Goal: Task Accomplishment & Management: Manage account settings

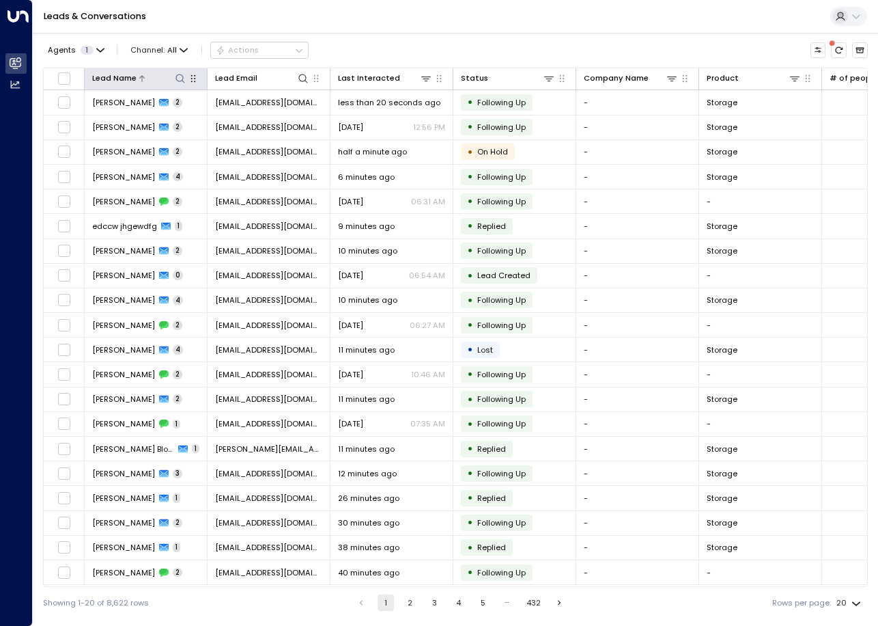
click at [179, 78] on icon at bounding box center [180, 78] width 11 height 11
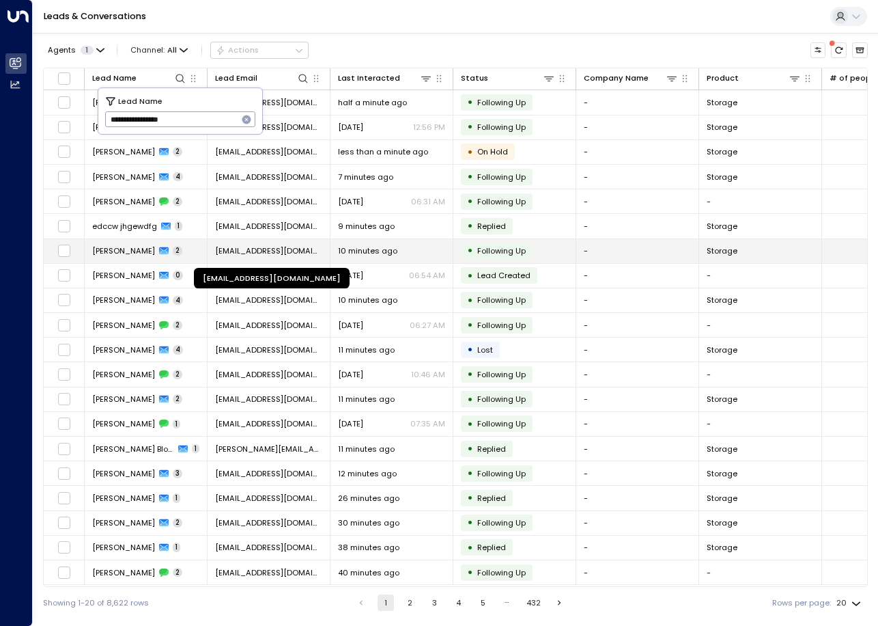
type input "**********"
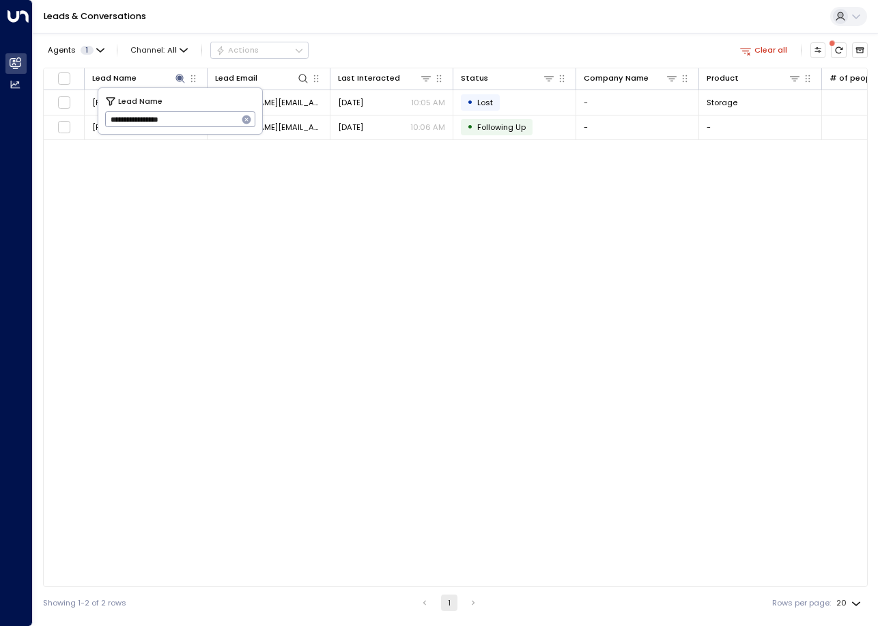
click at [503, 35] on div "Agents 1 Channel: All Actions Clear all Lead Name Lead Email Last Interacted St…" at bounding box center [455, 325] width 825 height 585
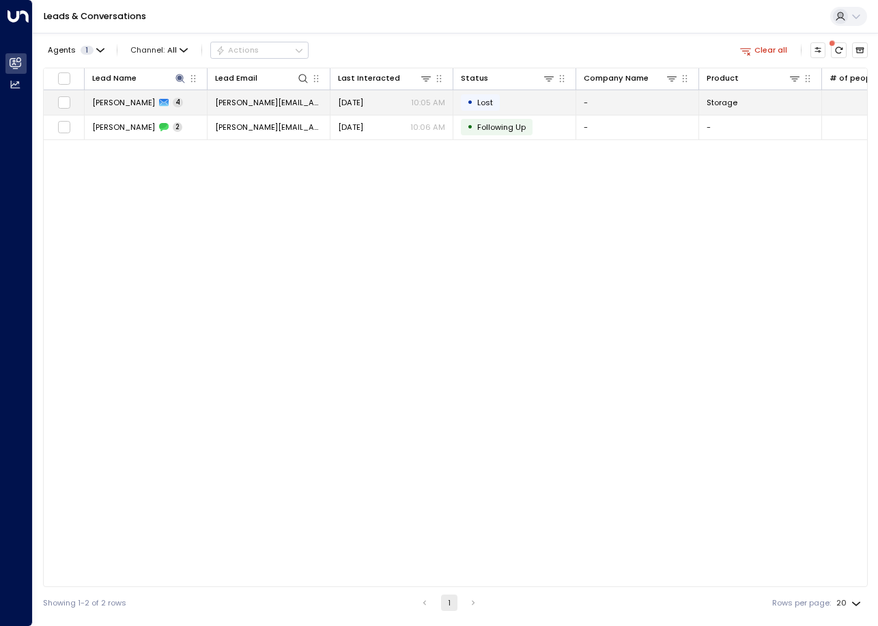
click at [258, 111] on td "[PERSON_NAME][EMAIL_ADDRESS][DOMAIN_NAME]" at bounding box center [269, 102] width 123 height 24
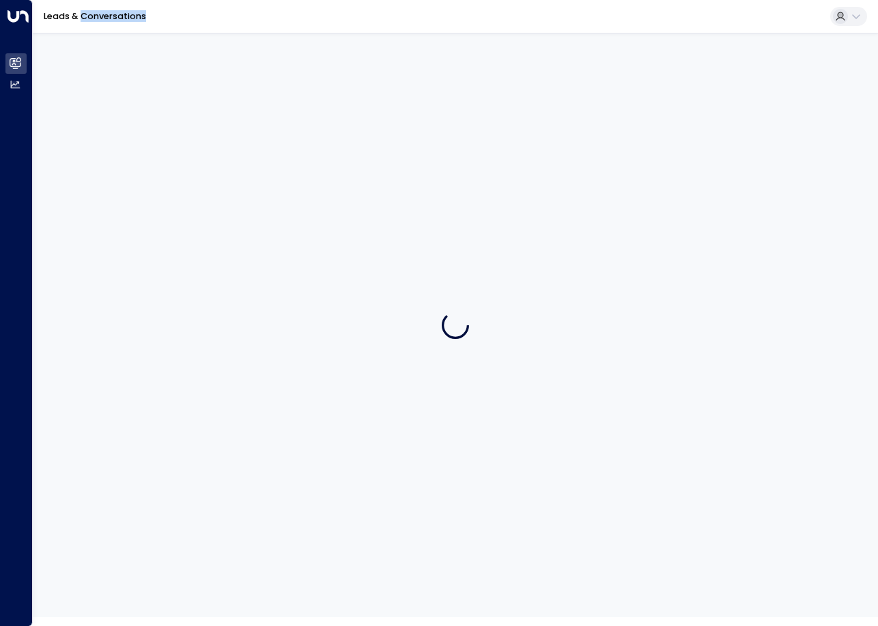
click at [258, 111] on div at bounding box center [456, 325] width 846 height 584
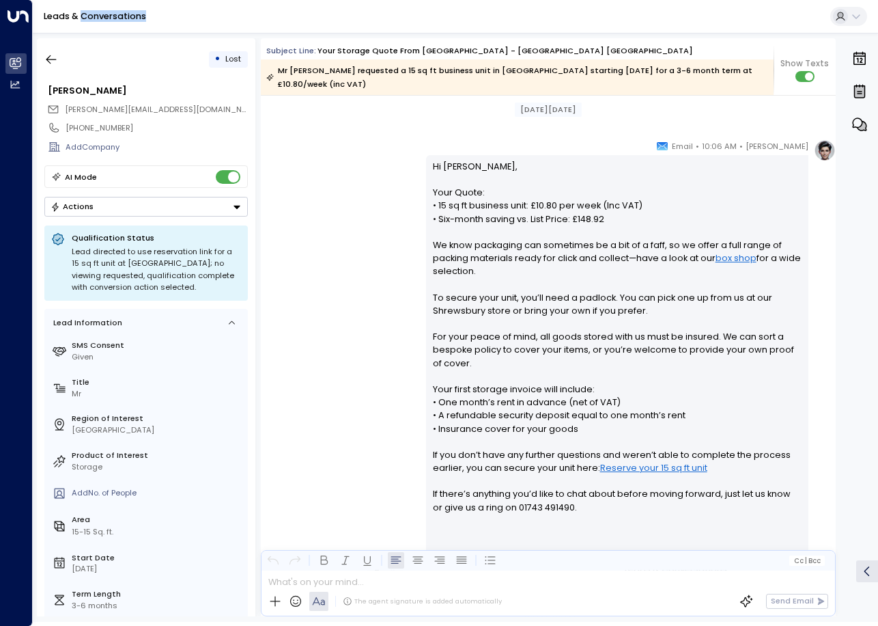
scroll to position [8, 0]
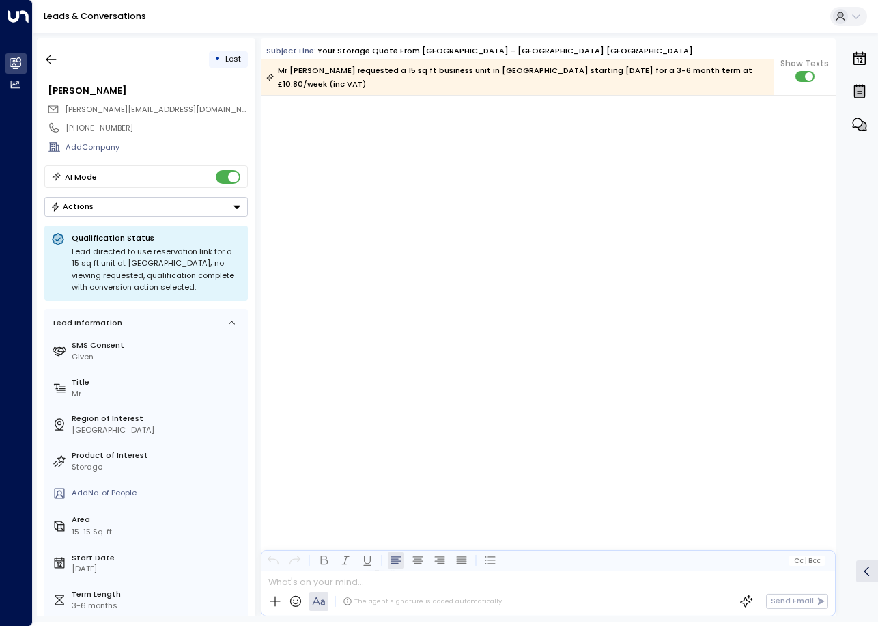
scroll to position [2161, 0]
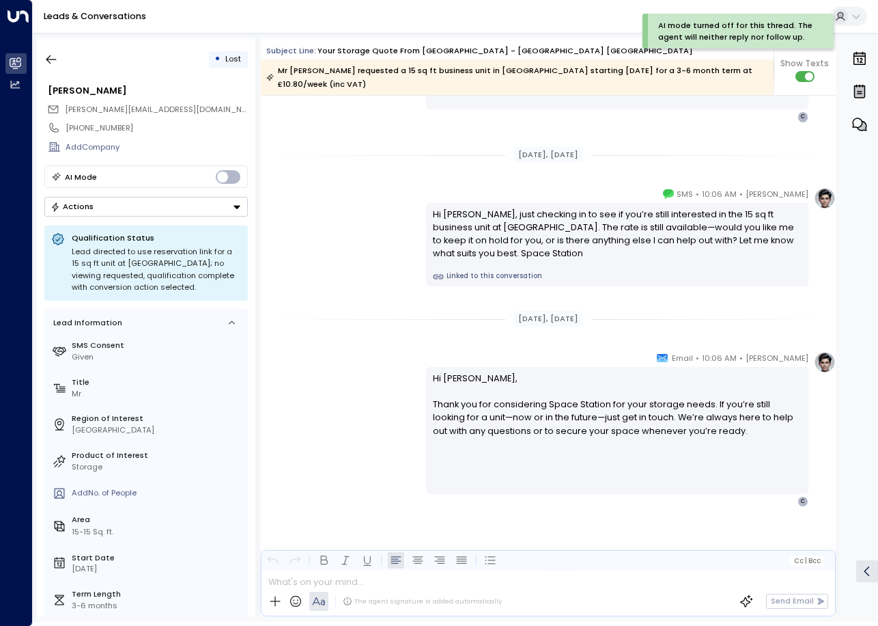
click at [234, 206] on icon "Button group with a nested menu" at bounding box center [237, 206] width 7 height 3
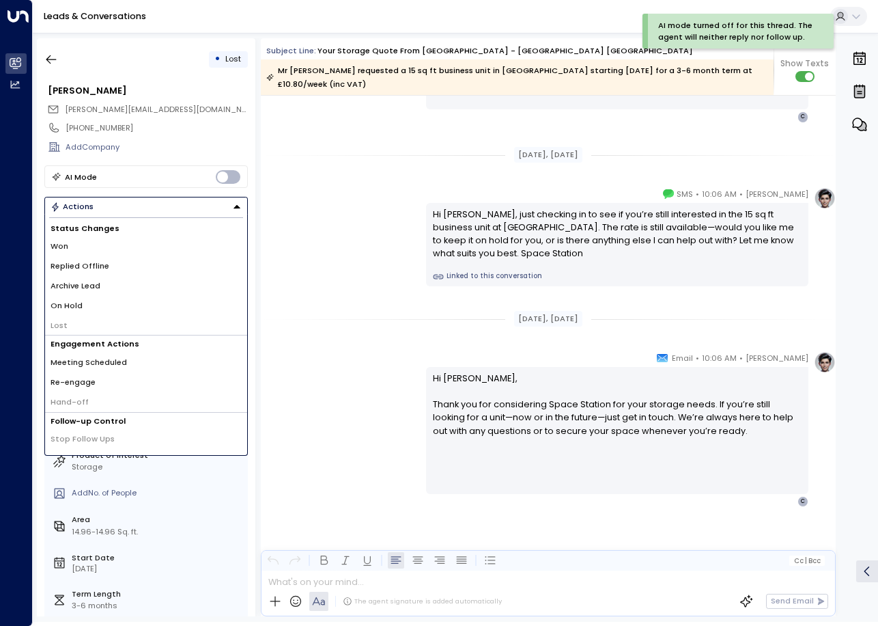
click at [320, 218] on div "Olivia Parker • 10:06 AM • SMS Hi Christopher, just checking in to see if you’r…" at bounding box center [548, 236] width 575 height 99
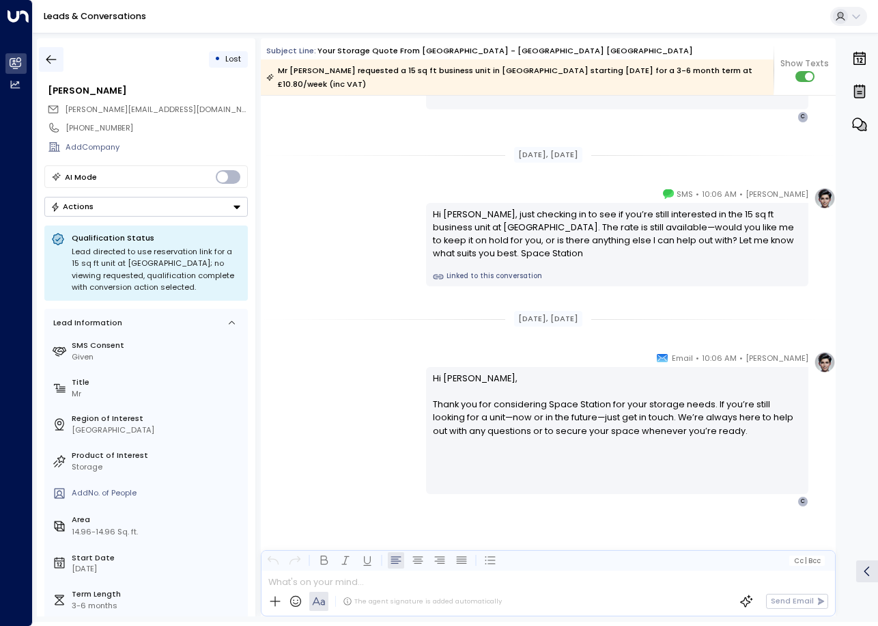
click at [46, 60] on icon "button" at bounding box center [51, 60] width 14 height 14
click at [54, 59] on icon "button" at bounding box center [51, 59] width 10 height 9
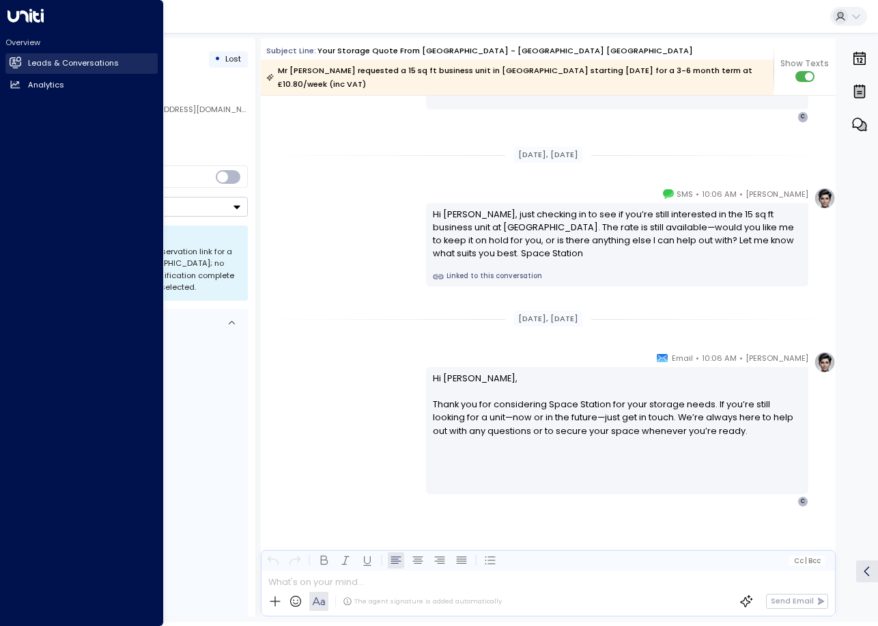
click at [10, 63] on link "Leads & Conversations Leads & Conversations" at bounding box center [81, 63] width 152 height 20
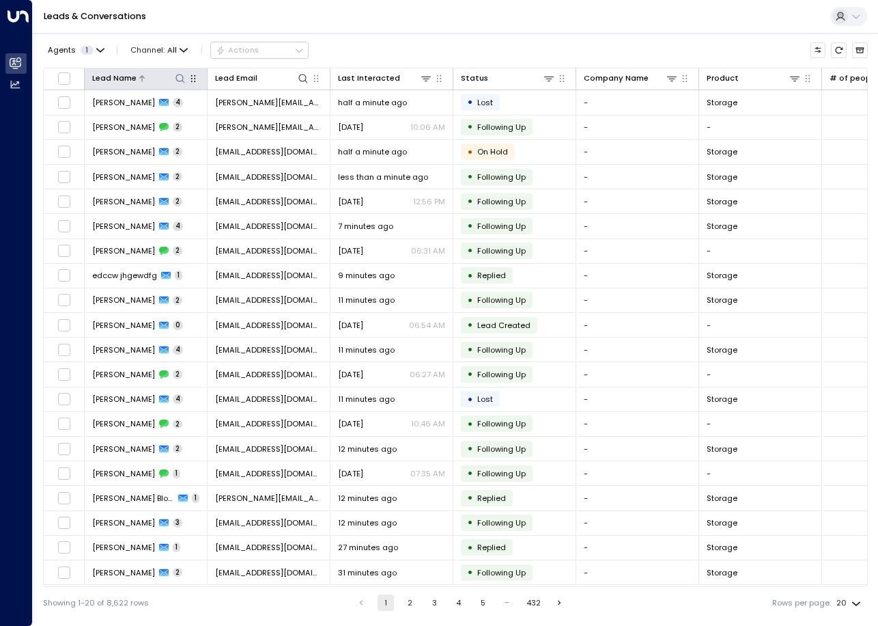
click at [176, 82] on icon at bounding box center [180, 78] width 11 height 11
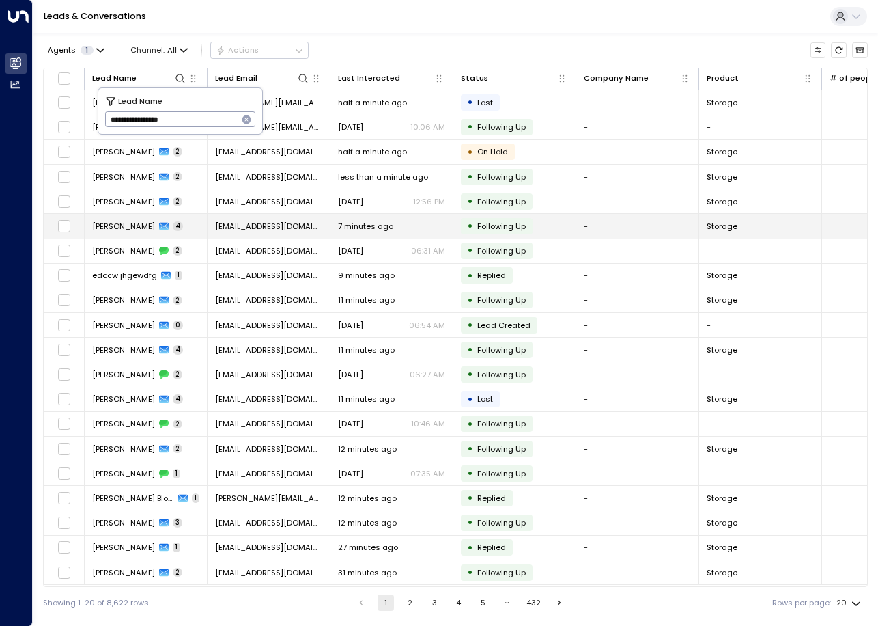
type input "**********"
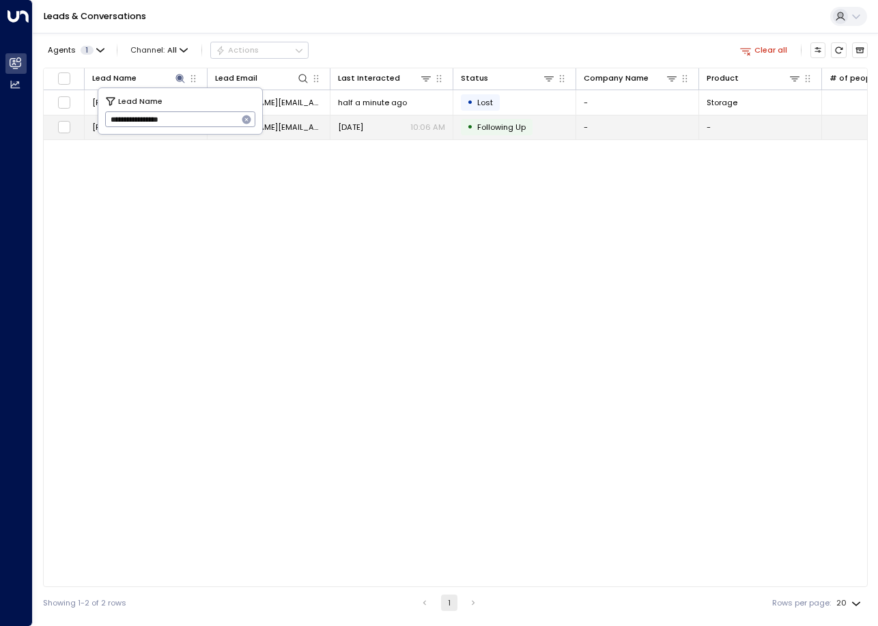
click at [471, 124] on div "•" at bounding box center [470, 126] width 6 height 18
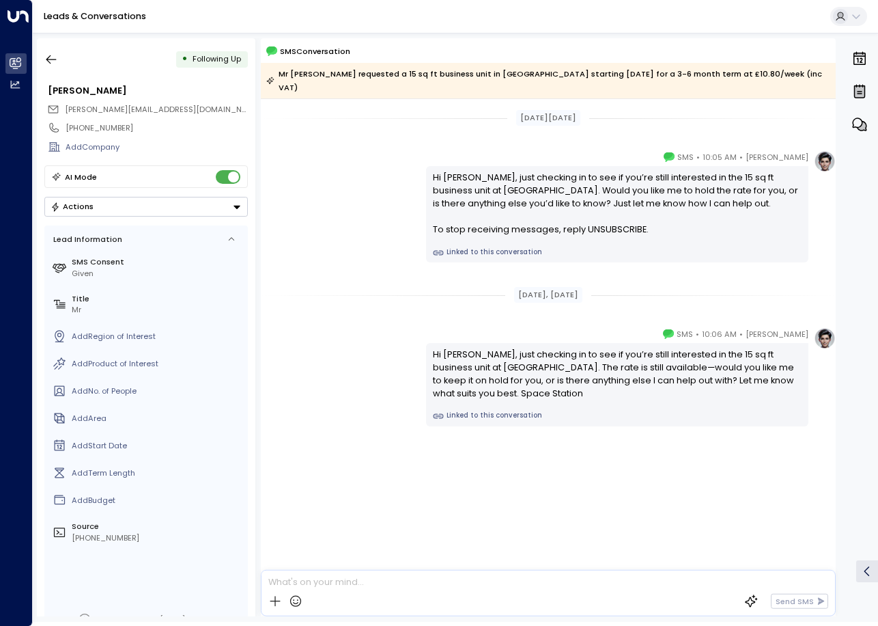
click at [327, 287] on div "[DATE], [DATE]" at bounding box center [548, 295] width 575 height 16
click at [236, 207] on icon "Button group with a nested menu" at bounding box center [237, 207] width 10 height 10
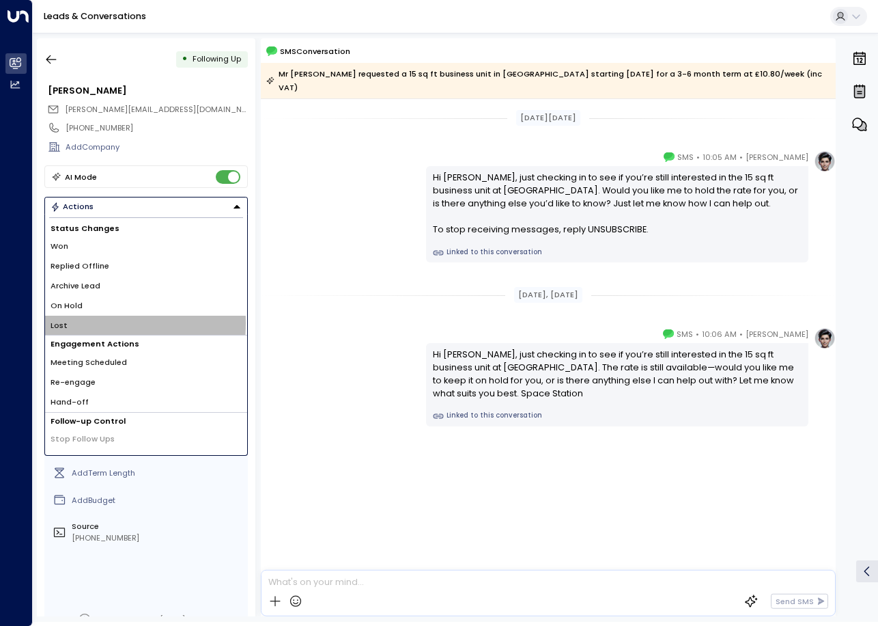
click at [61, 323] on span "Lost" at bounding box center [59, 326] width 17 height 12
